Goal: Task Accomplishment & Management: Manage account settings

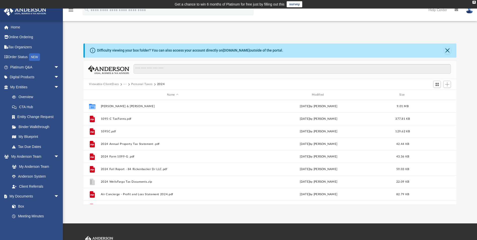
scroll to position [111, 369]
click at [107, 84] on button "Viewable-ClientDocs" at bounding box center [104, 84] width 30 height 5
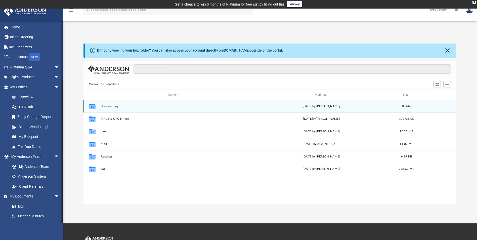
scroll to position [79, 0]
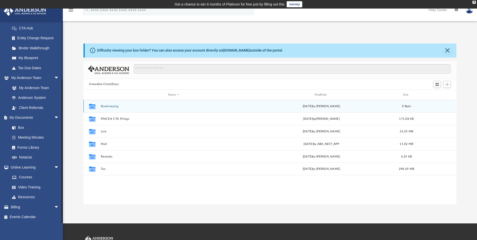
drag, startPoint x: 62, startPoint y: 212, endPoint x: 62, endPoint y: 235, distance: 22.9
click at [62, 235] on div "[EMAIL_ADDRESS][DOMAIN_NAME] Sign Out [EMAIL_ADDRESS][DOMAIN_NAME] Home Online …" at bounding box center [31, 141] width 63 height 240
drag, startPoint x: 62, startPoint y: 218, endPoint x: 57, endPoint y: 237, distance: 19.3
click at [57, 237] on div "[EMAIL_ADDRESS][DOMAIN_NAME] Sign Out [EMAIL_ADDRESS][DOMAIN_NAME] Home Online …" at bounding box center [31, 141] width 63 height 240
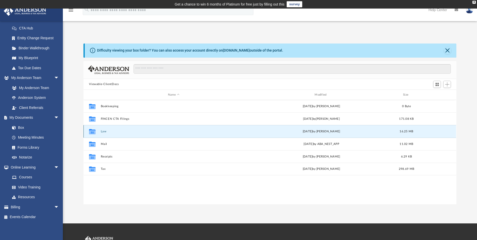
click at [105, 132] on button "Law" at bounding box center [173, 131] width 145 height 3
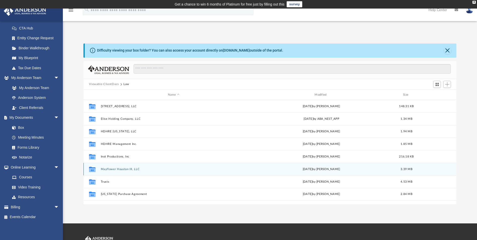
click at [117, 168] on button "Mayflower Houston III, LLC" at bounding box center [173, 168] width 145 height 3
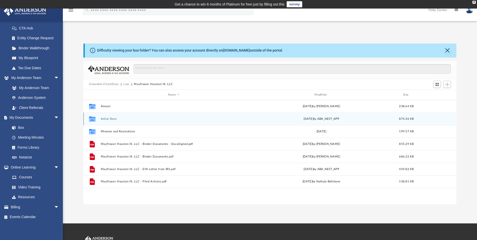
click at [109, 119] on button "Initial Docs" at bounding box center [173, 118] width 145 height 3
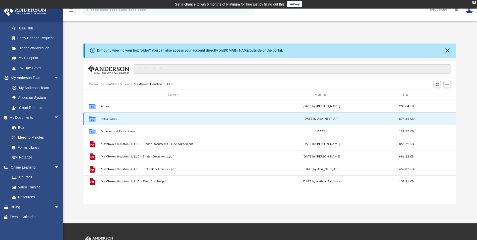
click at [109, 119] on button "Initial Docs" at bounding box center [173, 118] width 145 height 3
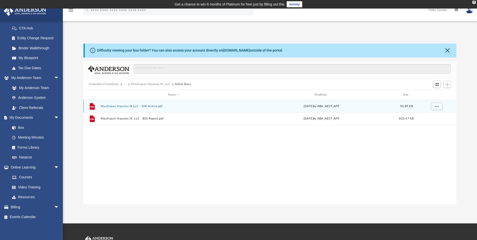
click at [145, 106] on button "Mayflower Houston III LLC - EIN Notice.pdf" at bounding box center [173, 106] width 145 height 3
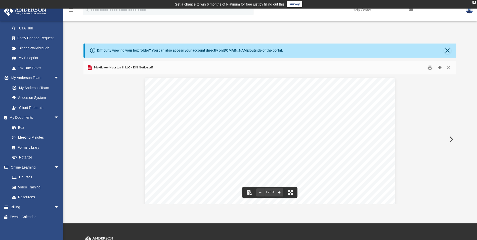
click at [440, 67] on button "Download" at bounding box center [439, 68] width 9 height 8
click at [449, 69] on button "Close" at bounding box center [447, 68] width 9 height 8
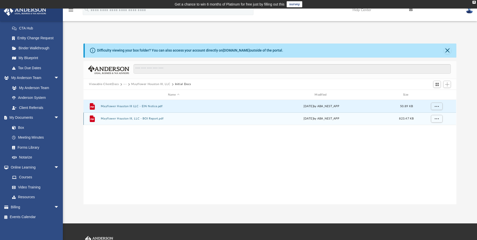
click at [145, 119] on button "Mayflower Houston III, LLC - BOI Report.pdf" at bounding box center [173, 118] width 145 height 3
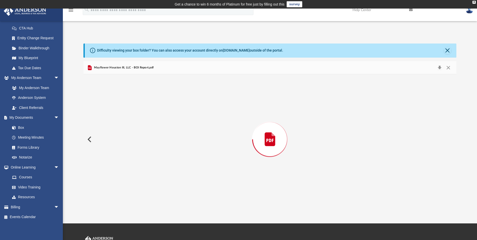
scroll to position [339, 0]
click at [438, 67] on button "Download" at bounding box center [439, 68] width 9 height 8
click at [449, 68] on button "Close" at bounding box center [447, 68] width 9 height 8
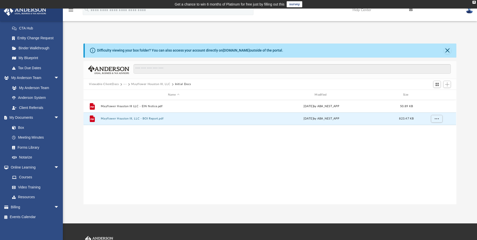
click at [158, 84] on button "Mayflower Houston III, LLC" at bounding box center [150, 84] width 39 height 5
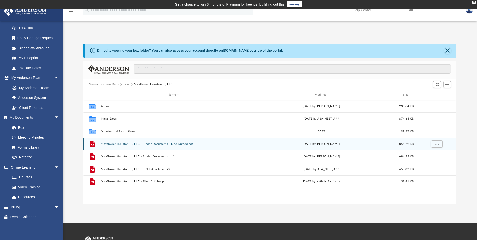
click at [135, 144] on button "Mayflower Houston III, LLC - Binder Documents - DocuSigned.pdf" at bounding box center [173, 143] width 145 height 3
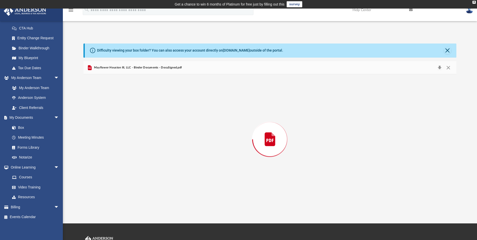
scroll to position [1696, 0]
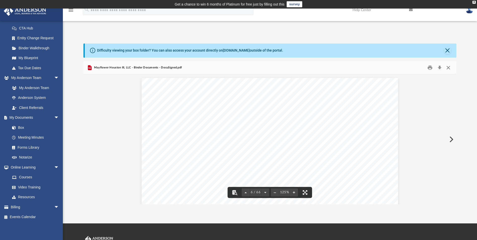
click at [447, 67] on button "Close" at bounding box center [447, 68] width 9 height 8
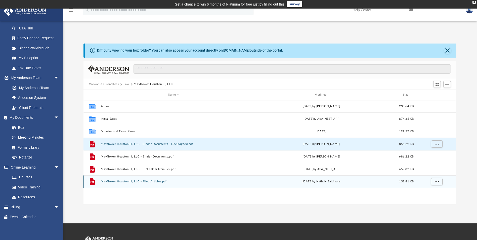
click at [132, 179] on div "File Mayflower Houston III, LLC - Filed Articles.pdf [DATE] by Nathaly [GEOGRAP…" at bounding box center [269, 181] width 372 height 13
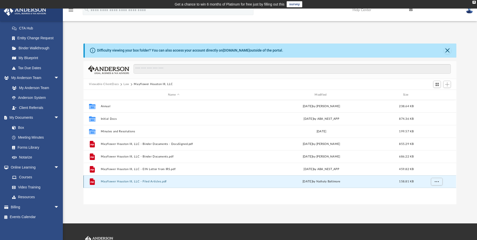
click at [142, 181] on button "Mayflower Houston III, LLC - Filed Articles.pdf" at bounding box center [173, 181] width 145 height 3
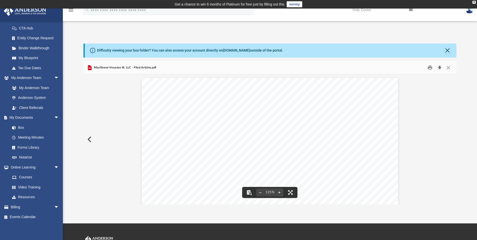
click at [439, 69] on button "Download" at bounding box center [439, 68] width 9 height 8
click at [450, 70] on button "Close" at bounding box center [447, 68] width 9 height 8
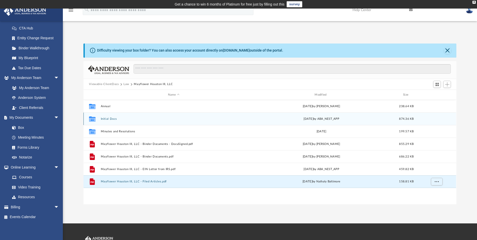
click at [106, 118] on button "Initial Docs" at bounding box center [173, 118] width 145 height 3
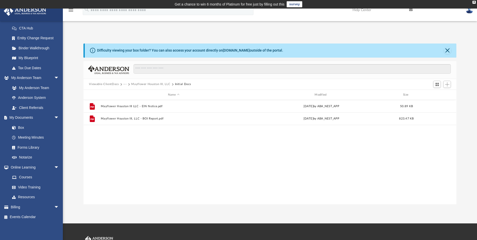
click at [150, 84] on button "Mayflower Houston III, LLC" at bounding box center [150, 84] width 39 height 5
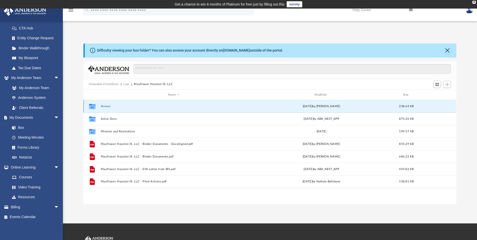
click at [102, 106] on button "Annual" at bounding box center [173, 106] width 145 height 3
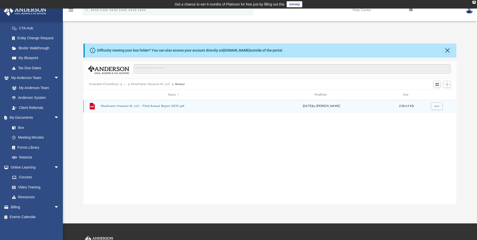
click at [149, 105] on button "Mayflower Houston III, LLC - Filed Annual Report 2025.pdf" at bounding box center [173, 106] width 145 height 3
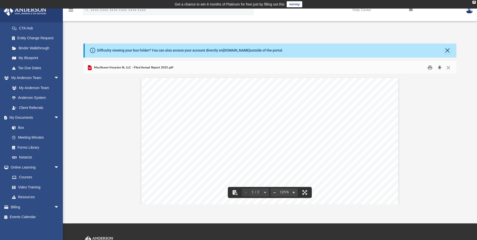
click at [440, 69] on button "Download" at bounding box center [439, 68] width 9 height 8
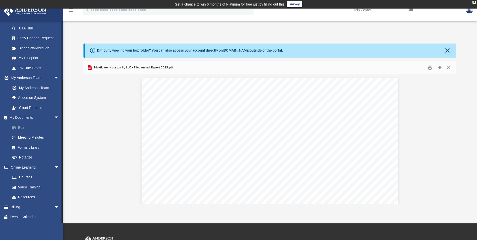
click at [22, 128] on link "Box" at bounding box center [37, 127] width 60 height 10
click at [21, 126] on link "Box" at bounding box center [37, 127] width 60 height 10
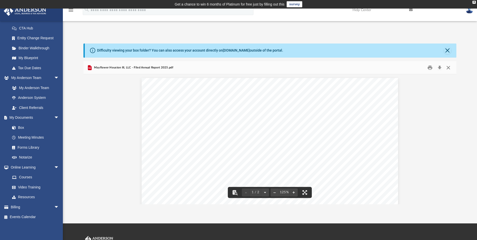
click at [450, 71] on button "Close" at bounding box center [447, 68] width 9 height 8
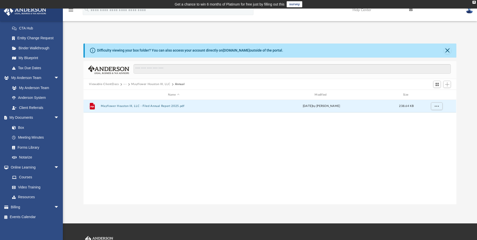
click at [105, 84] on button "Viewable-ClientDocs" at bounding box center [104, 84] width 30 height 5
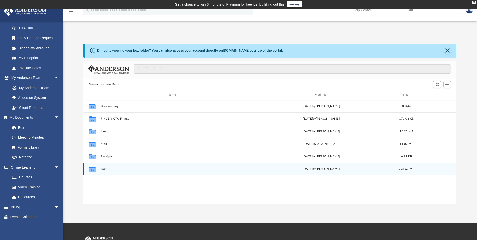
click at [104, 168] on button "Tax" at bounding box center [173, 168] width 145 height 3
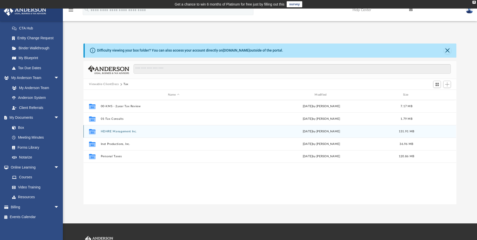
click at [114, 133] on div "Collaborated Folder HDHRE Management Inc. [DATE] by [PERSON_NAME] 131.91 MB" at bounding box center [269, 131] width 372 height 13
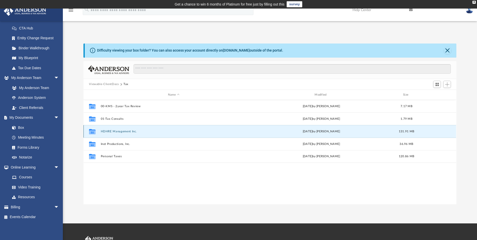
click at [115, 128] on div "Collaborated Folder HDHRE Management Inc. [DATE] by [PERSON_NAME] 131.91 MB" at bounding box center [269, 131] width 372 height 13
click at [116, 132] on button "HDHRE Management Inc." at bounding box center [173, 131] width 145 height 3
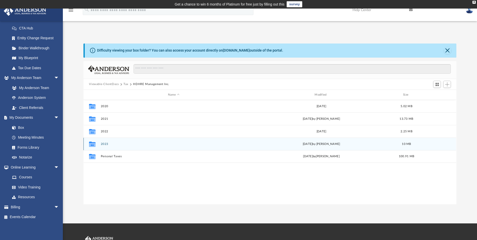
click at [103, 145] on button "2023" at bounding box center [173, 143] width 145 height 3
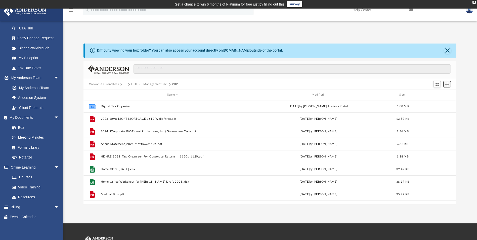
click at [447, 82] on span "Add" at bounding box center [447, 84] width 4 height 4
click at [436, 93] on li "Upload" at bounding box center [440, 94] width 16 height 5
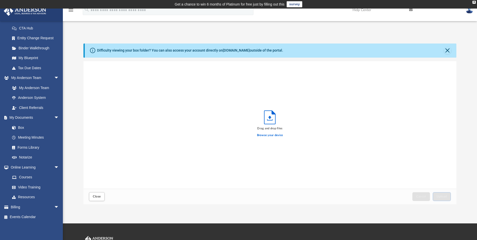
scroll to position [124, 369]
click at [270, 135] on label "Browse your device" at bounding box center [270, 135] width 26 height 5
click at [0, 0] on input "Browse your device" at bounding box center [0, 0] width 0 height 0
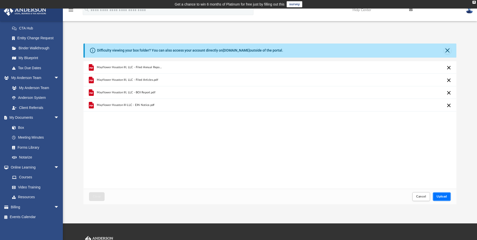
click at [440, 195] on span "Upload" at bounding box center [441, 196] width 11 height 3
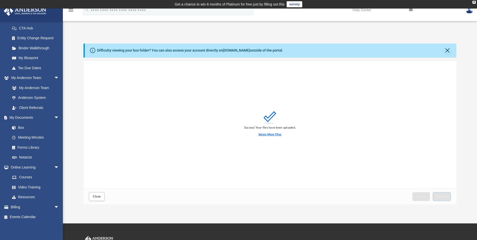
click at [268, 133] on label "Select More Files" at bounding box center [269, 134] width 23 height 5
click at [0, 0] on input "Select More Files" at bounding box center [0, 0] width 0 height 0
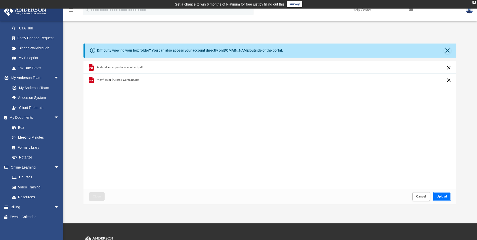
click at [442, 197] on span "Upload" at bounding box center [441, 196] width 11 height 3
click at [442, 194] on button "Upload" at bounding box center [441, 196] width 18 height 9
click at [447, 66] on button "Retry" at bounding box center [449, 68] width 6 height 6
click at [448, 79] on button "Retry" at bounding box center [449, 80] width 6 height 6
click at [446, 51] on button "Close" at bounding box center [447, 50] width 7 height 7
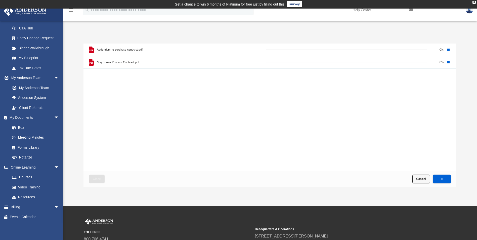
click at [421, 180] on span "Cancel" at bounding box center [421, 178] width 10 height 3
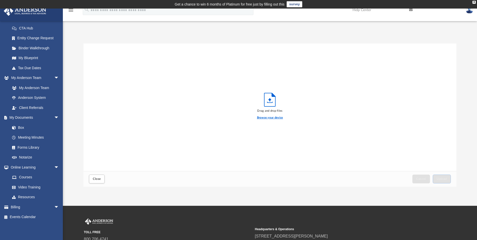
click at [272, 117] on label "Browse your device" at bounding box center [270, 117] width 26 height 5
click at [0, 0] on input "Browse your device" at bounding box center [0, 0] width 0 height 0
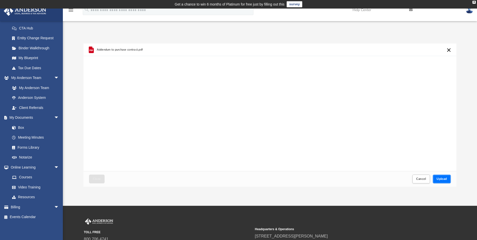
click at [440, 178] on span "Upload" at bounding box center [441, 178] width 11 height 3
click at [449, 52] on div "Cancel this upload" at bounding box center [448, 49] width 5 height 5
click at [95, 180] on button "Close" at bounding box center [97, 178] width 16 height 9
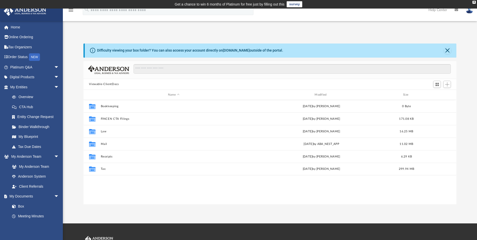
scroll to position [111, 369]
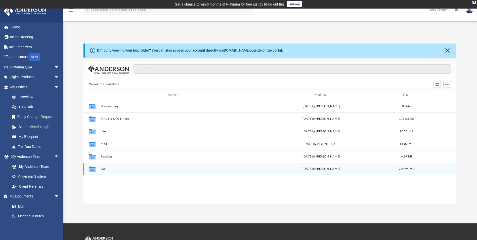
click at [105, 170] on button "Tax" at bounding box center [173, 168] width 145 height 3
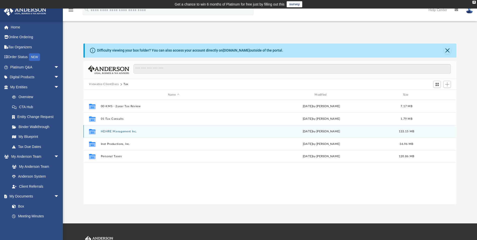
click at [115, 132] on button "HDHRE Management Inc." at bounding box center [173, 131] width 145 height 3
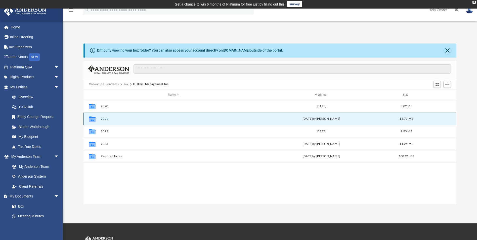
click at [107, 118] on button "2021" at bounding box center [173, 118] width 145 height 3
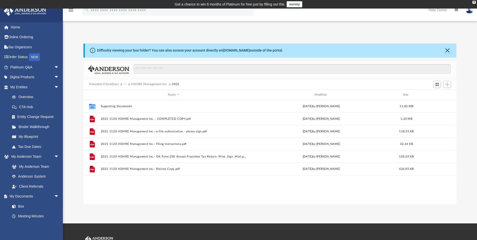
click at [147, 83] on button "HDHRE Management Inc." at bounding box center [149, 84] width 36 height 5
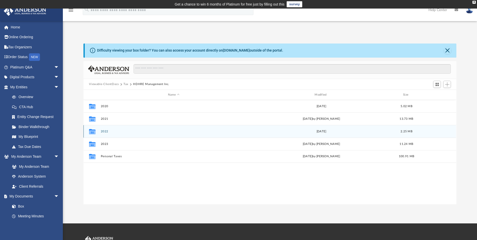
click at [100, 132] on div "Collaborated Folder 2022 Fri Sep 13 2024 2.25 MB" at bounding box center [269, 131] width 372 height 13
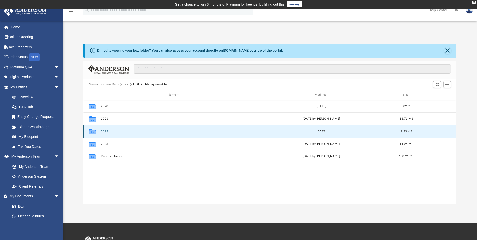
click at [103, 132] on button "2022" at bounding box center [173, 131] width 145 height 3
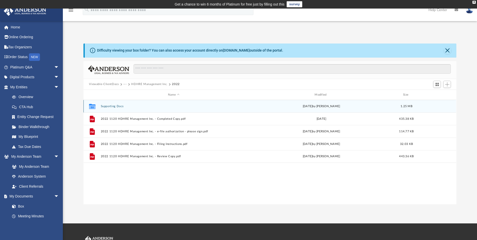
click at [109, 107] on button "Supporting Docs" at bounding box center [173, 106] width 145 height 3
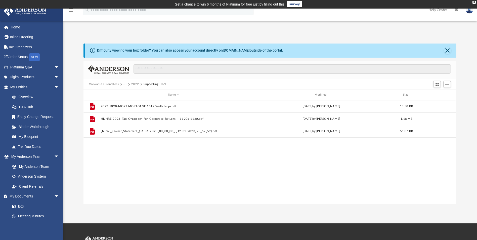
click at [135, 82] on button "2022" at bounding box center [135, 84] width 8 height 5
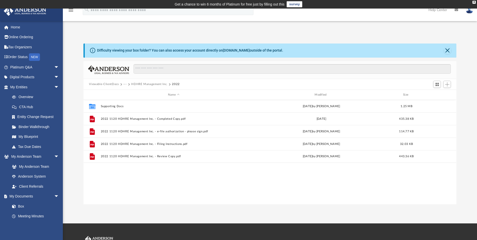
click at [123, 84] on button "···" at bounding box center [124, 84] width 3 height 5
click at [139, 86] on button "HDHRE Management Inc." at bounding box center [149, 84] width 36 height 5
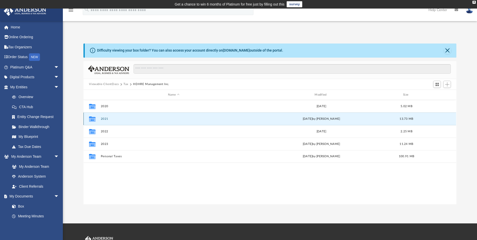
click at [104, 119] on button "2021" at bounding box center [173, 118] width 145 height 3
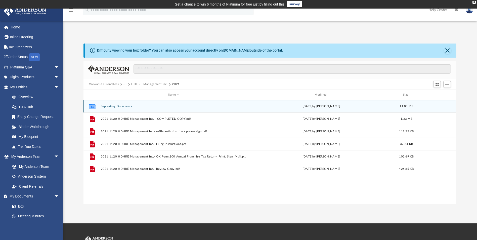
click at [110, 106] on button "Supporting Documents" at bounding box center [173, 106] width 145 height 3
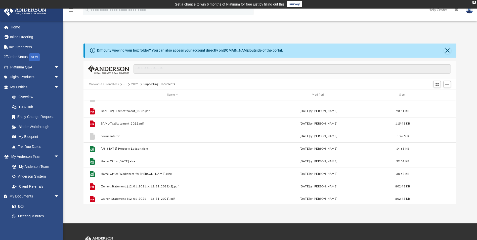
scroll to position [135, 0]
click at [125, 83] on button "···" at bounding box center [124, 84] width 3 height 5
click at [125, 84] on button "···" at bounding box center [124, 84] width 3 height 5
click at [140, 101] on li "HDHRE Management Inc." at bounding box center [144, 100] width 36 height 5
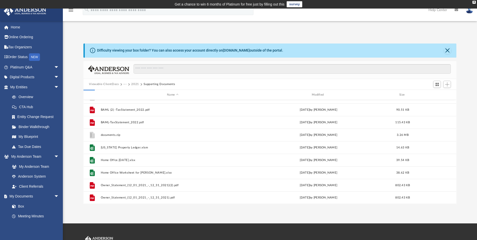
scroll to position [0, 0]
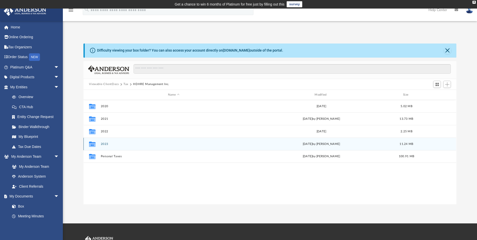
click at [104, 143] on button "2023" at bounding box center [173, 143] width 145 height 3
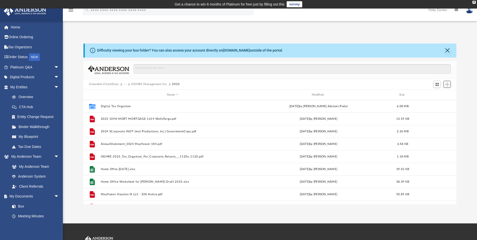
click at [449, 83] on span "Add" at bounding box center [447, 84] width 4 height 4
click at [434, 94] on li "Upload" at bounding box center [440, 94] width 16 height 5
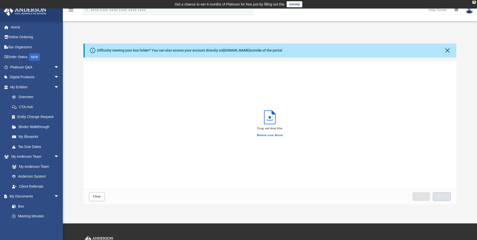
scroll to position [124, 369]
click at [274, 135] on label "Browse your device" at bounding box center [270, 135] width 26 height 5
click at [0, 0] on input "Browse your device" at bounding box center [0, 0] width 0 height 0
click at [444, 197] on span "Upload" at bounding box center [441, 196] width 11 height 3
click at [276, 134] on label "Select More Files" at bounding box center [269, 134] width 23 height 5
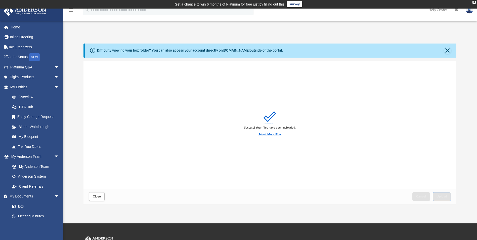
click at [0, 0] on input "Select More Files" at bounding box center [0, 0] width 0 height 0
click at [444, 198] on button "Upload" at bounding box center [441, 196] width 18 height 9
click at [98, 195] on span "Close" at bounding box center [97, 196] width 8 height 3
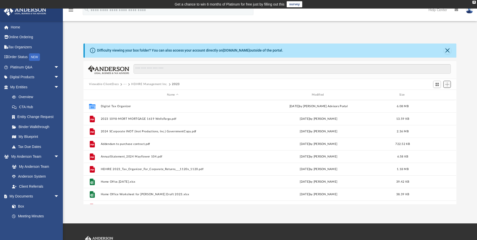
click at [446, 84] on span "Add" at bounding box center [447, 84] width 4 height 4
click at [123, 84] on button "···" at bounding box center [124, 84] width 3 height 5
click at [127, 91] on li "Tax" at bounding box center [128, 92] width 5 height 5
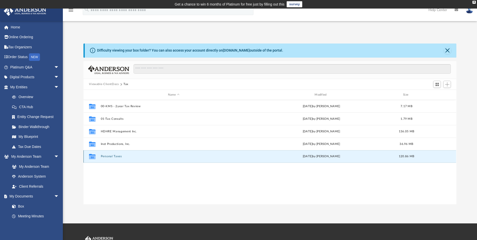
click at [102, 155] on button "Personal Taxes" at bounding box center [173, 156] width 145 height 3
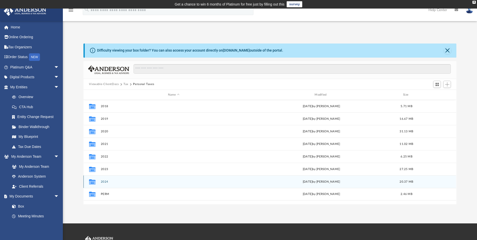
click at [103, 181] on button "2024" at bounding box center [173, 181] width 145 height 3
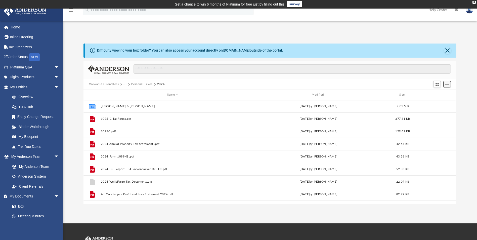
click at [449, 85] on span "Add" at bounding box center [447, 84] width 4 height 4
click at [438, 94] on li "Upload" at bounding box center [440, 94] width 16 height 5
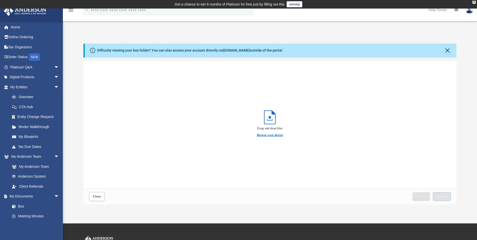
click at [273, 135] on label "Browse your device" at bounding box center [270, 135] width 26 height 5
click at [0, 0] on input "Browse your device" at bounding box center [0, 0] width 0 height 0
click at [444, 195] on span "Upload" at bounding box center [441, 196] width 11 height 3
click at [271, 134] on label "Select More Files" at bounding box center [269, 134] width 23 height 5
click at [0, 0] on input "Select More Files" at bounding box center [0, 0] width 0 height 0
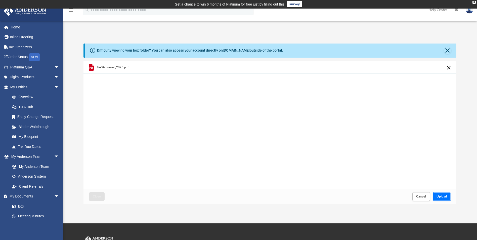
click at [442, 198] on button "Upload" at bounding box center [441, 196] width 18 height 9
click at [270, 134] on label "Select More Files" at bounding box center [269, 134] width 23 height 5
click at [0, 0] on input "Select More Files" at bounding box center [0, 0] width 0 height 0
click at [125, 66] on span "TaxStatement_2025 (1).pdf" at bounding box center [115, 67] width 36 height 3
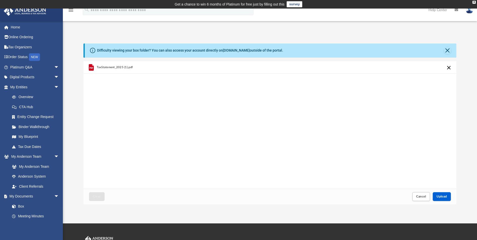
drag, startPoint x: 125, startPoint y: 66, endPoint x: 113, endPoint y: 66, distance: 12.1
click at [113, 66] on span "TaxStatement_2025 (1).pdf" at bounding box center [115, 67] width 36 height 3
click at [442, 195] on span "Upload" at bounding box center [441, 196] width 11 height 3
click at [95, 197] on span "Close" at bounding box center [97, 196] width 8 height 3
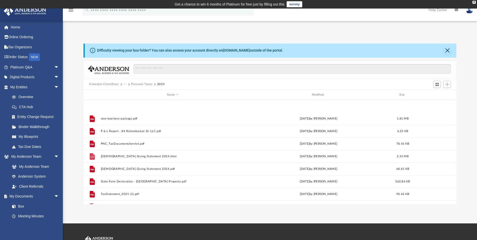
scroll to position [298, 0]
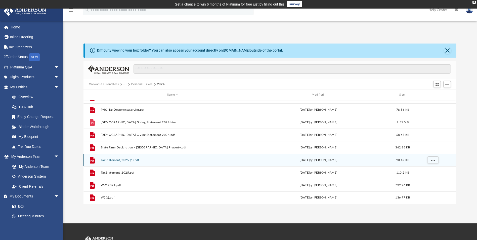
click at [121, 161] on button "TaxStatement_2025 (1).pdf" at bounding box center [173, 159] width 144 height 3
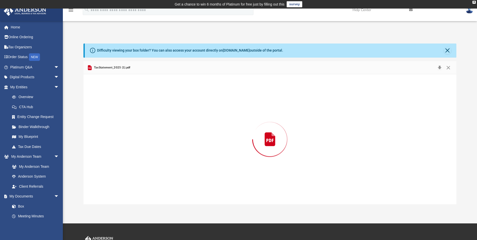
click at [121, 161] on div "Preview" at bounding box center [269, 139] width 372 height 130
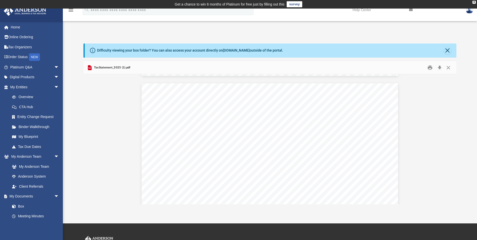
scroll to position [338, 0]
click at [450, 67] on button "Close" at bounding box center [447, 68] width 9 height 8
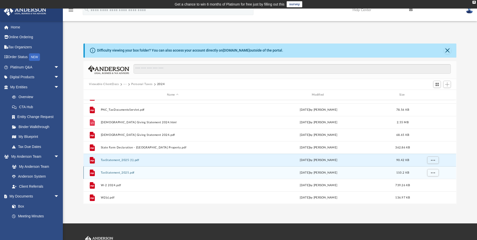
click at [121, 172] on button "TaxStatement_2025.pdf" at bounding box center [173, 172] width 144 height 3
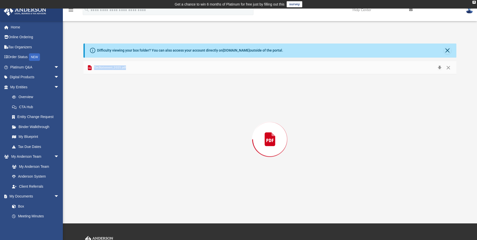
click at [121, 172] on div "Preview" at bounding box center [269, 139] width 372 height 130
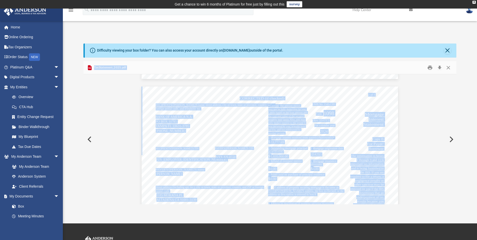
scroll to position [341, 0]
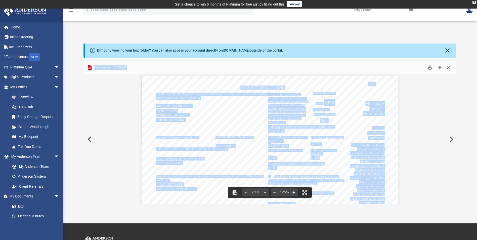
click at [447, 68] on button "Close" at bounding box center [447, 68] width 9 height 8
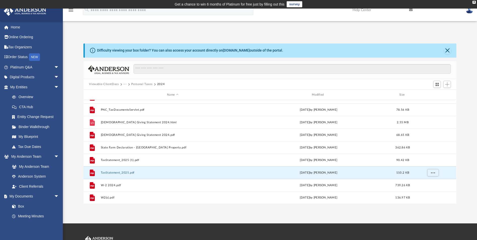
click at [469, 11] on img at bounding box center [469, 9] width 8 height 7
click at [370, 44] on link "Logout" at bounding box center [394, 44] width 50 height 10
